Goal: Information Seeking & Learning: Learn about a topic

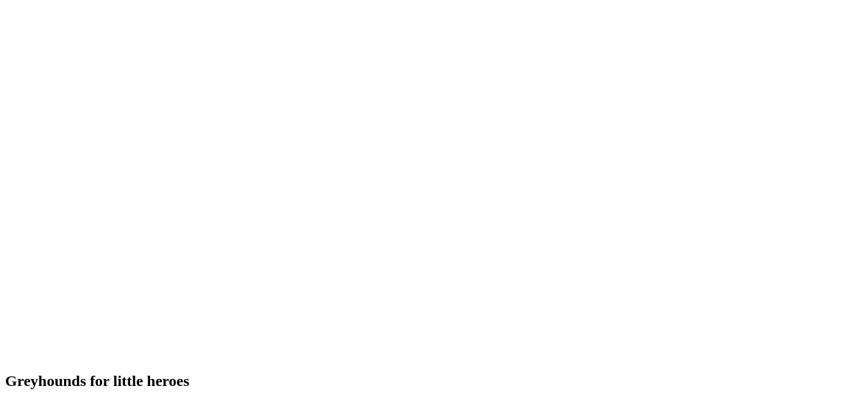
scroll to position [2805, 0]
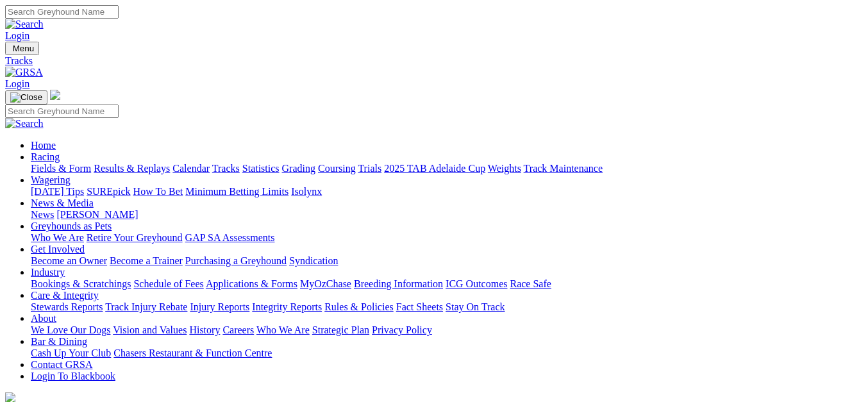
select select "3"
click at [381, 163] on link "Trials" at bounding box center [370, 168] width 24 height 11
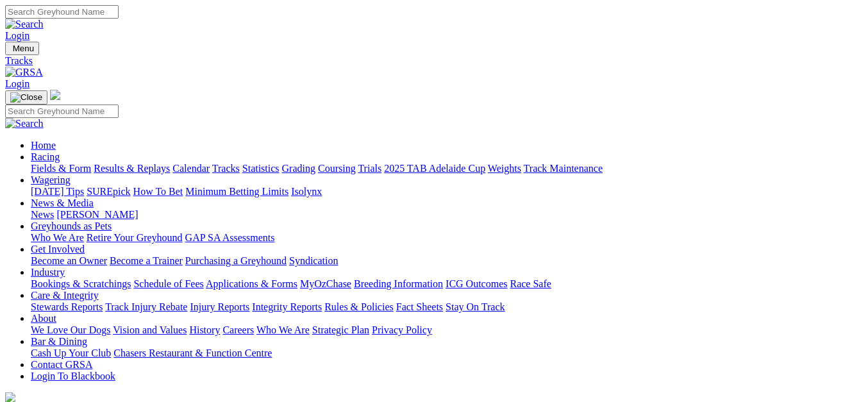
select select "3"
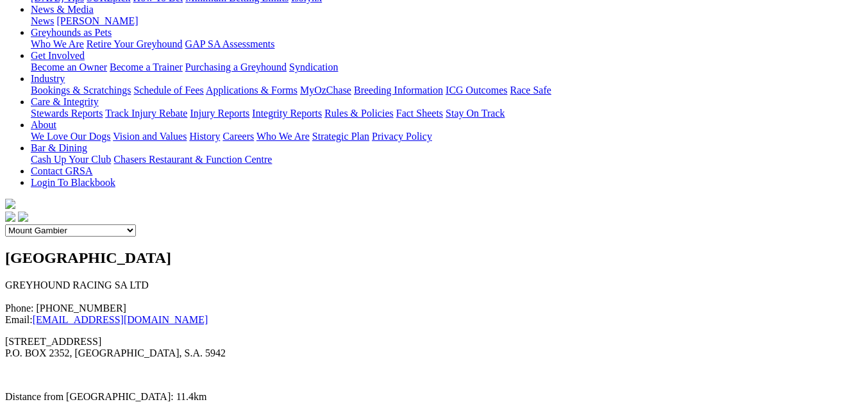
scroll to position [112, 0]
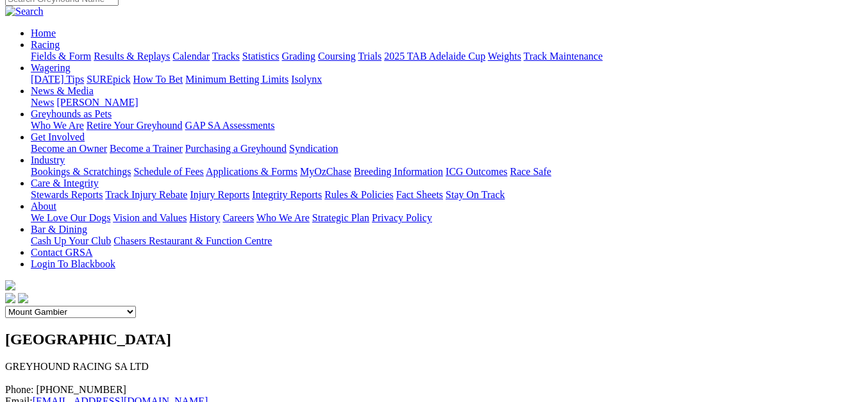
click at [136, 306] on select "Angle Park Gawler [GEOGRAPHIC_DATA] [PERSON_NAME][GEOGRAPHIC_DATA] [US_STATE] G…" at bounding box center [70, 312] width 131 height 12
click at [136, 306] on select "Angle Park Gawler Mount Gambier Murray Bridge Virginia GOTBA Coursing" at bounding box center [70, 312] width 131 height 12
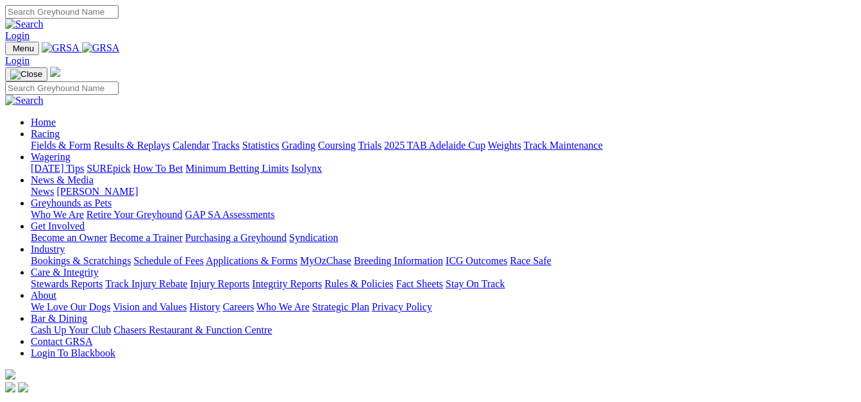
scroll to position [2719, 0]
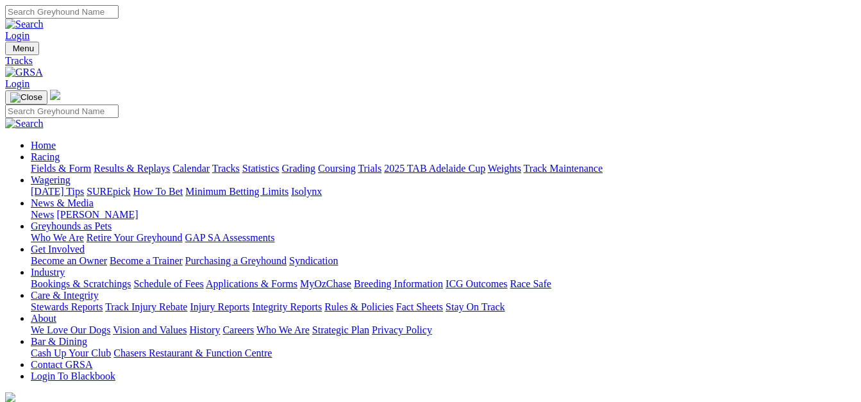
select select "3"
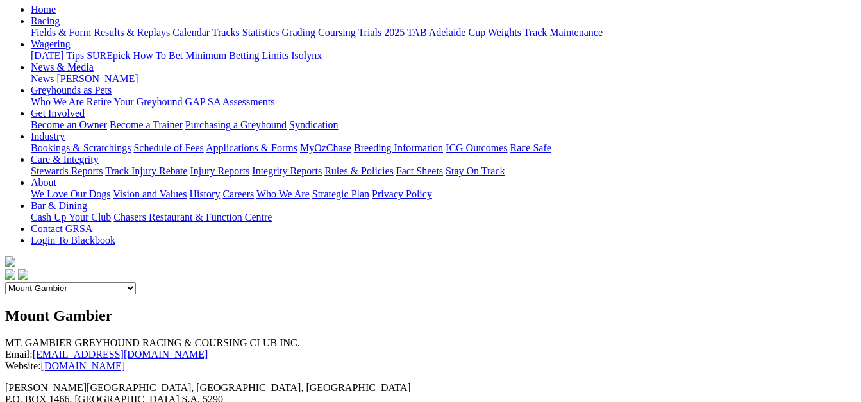
scroll to position [128, 0]
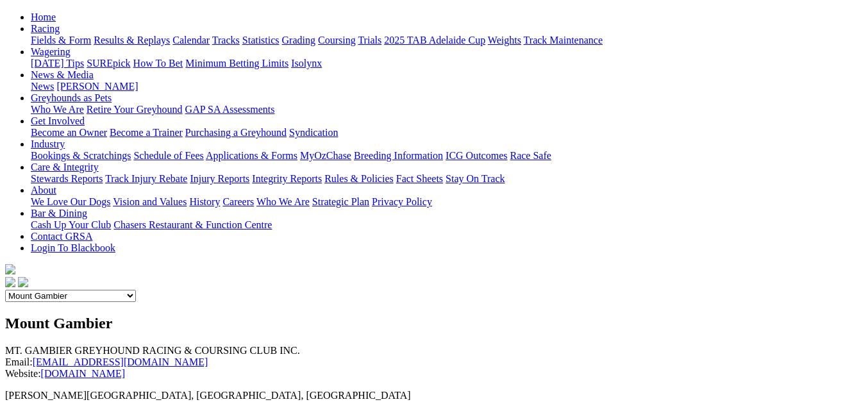
click at [102, 368] on link "[DOMAIN_NAME]" at bounding box center [83, 373] width 85 height 11
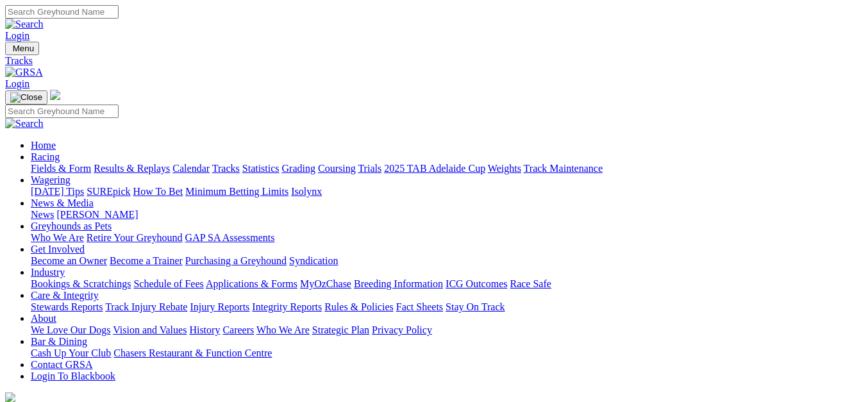
select select "3"
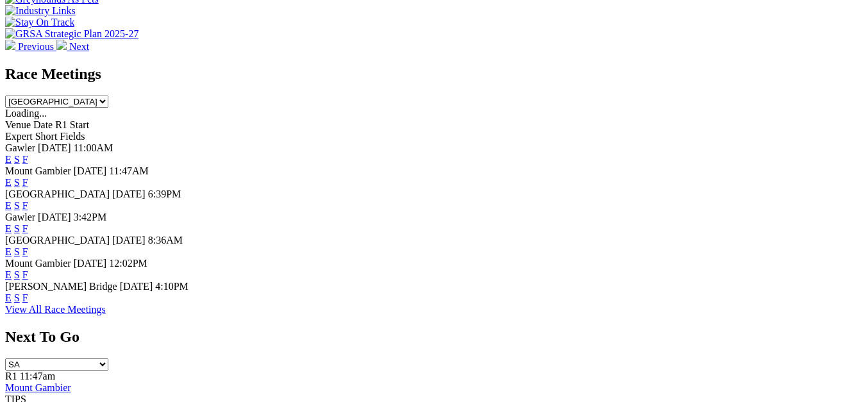
scroll to position [544, 0]
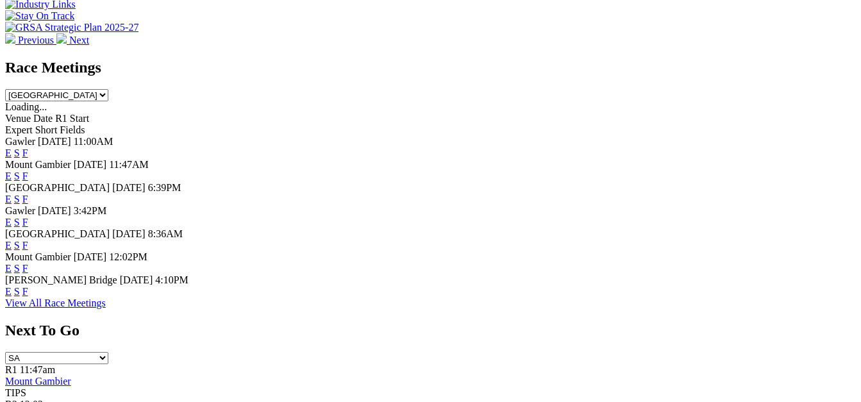
click at [28, 290] on link "F" at bounding box center [25, 291] width 6 height 11
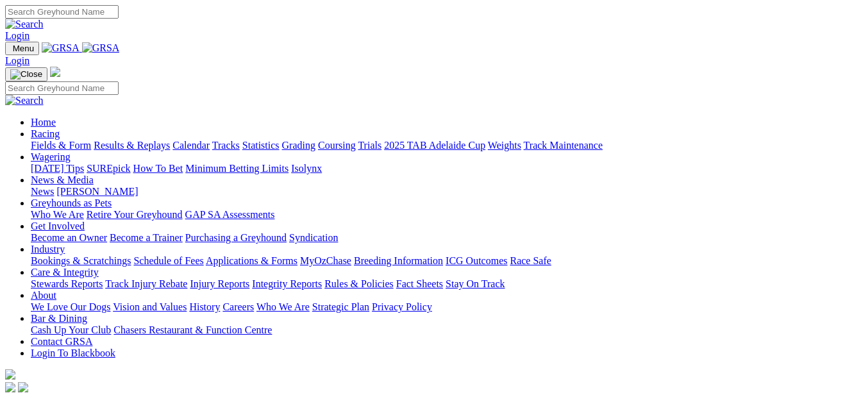
scroll to position [544, 0]
